Goal: Communication & Community: Answer question/provide support

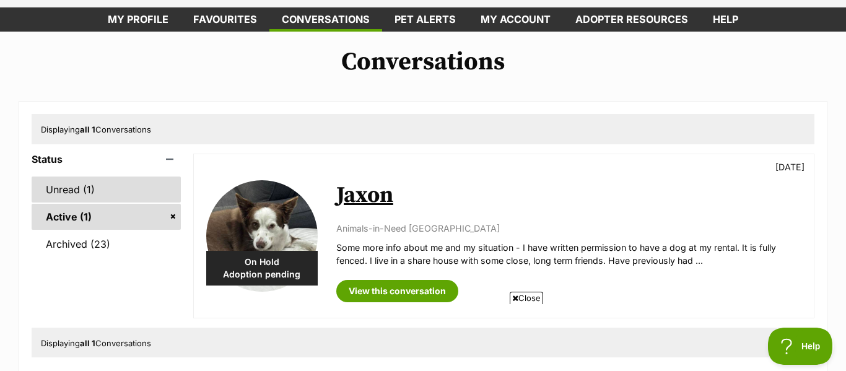
click at [126, 193] on link "Unread (1)" at bounding box center [106, 189] width 149 height 26
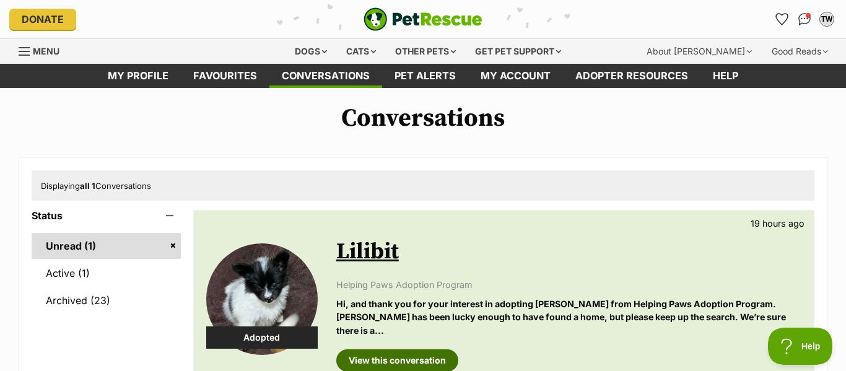
click at [409, 349] on link "View this conversation" at bounding box center [397, 360] width 122 height 22
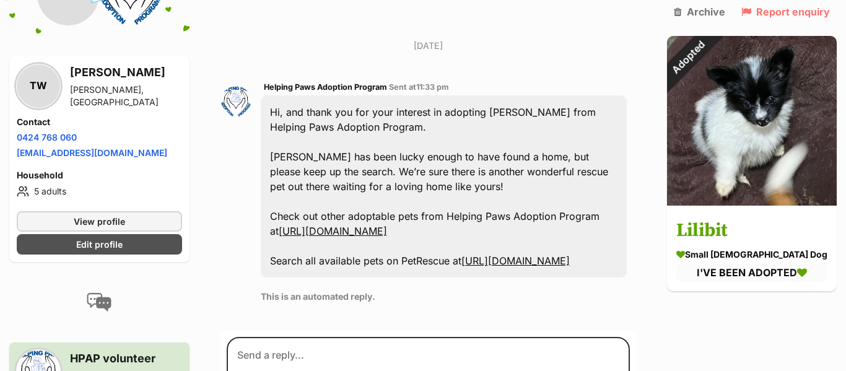
scroll to position [716, 0]
